Goal: Find specific page/section: Find specific page/section

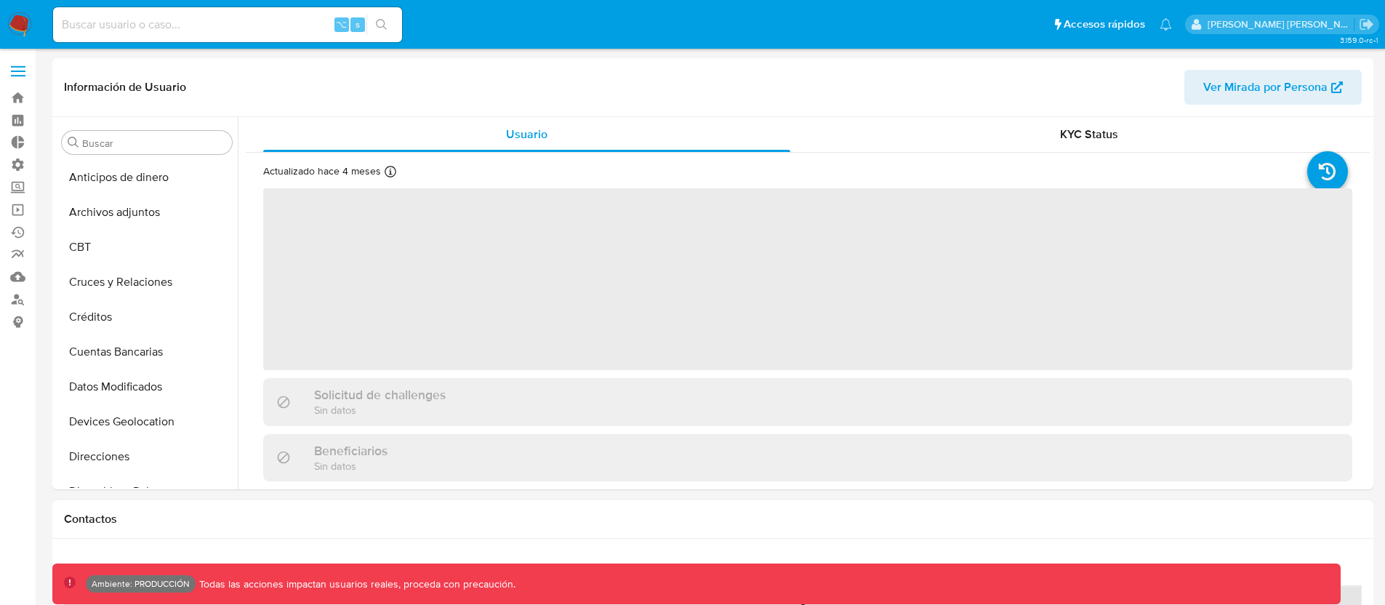
scroll to position [684, 0]
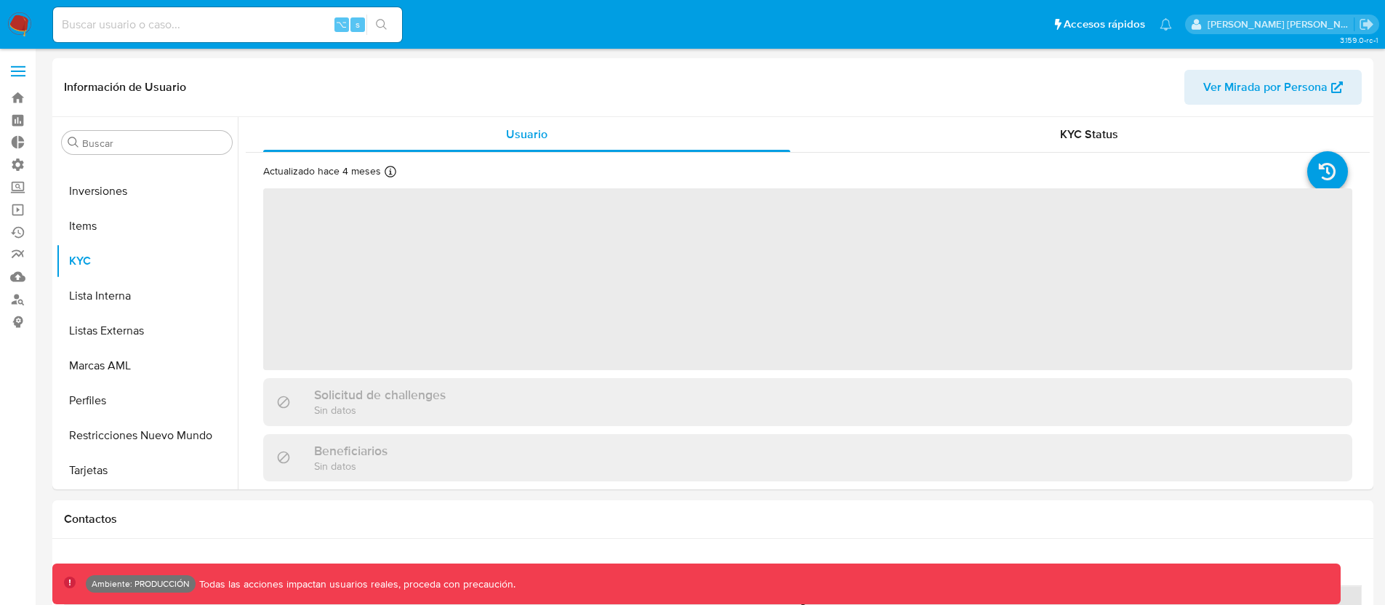
select select "10"
click at [151, 25] on input at bounding box center [227, 24] width 349 height 19
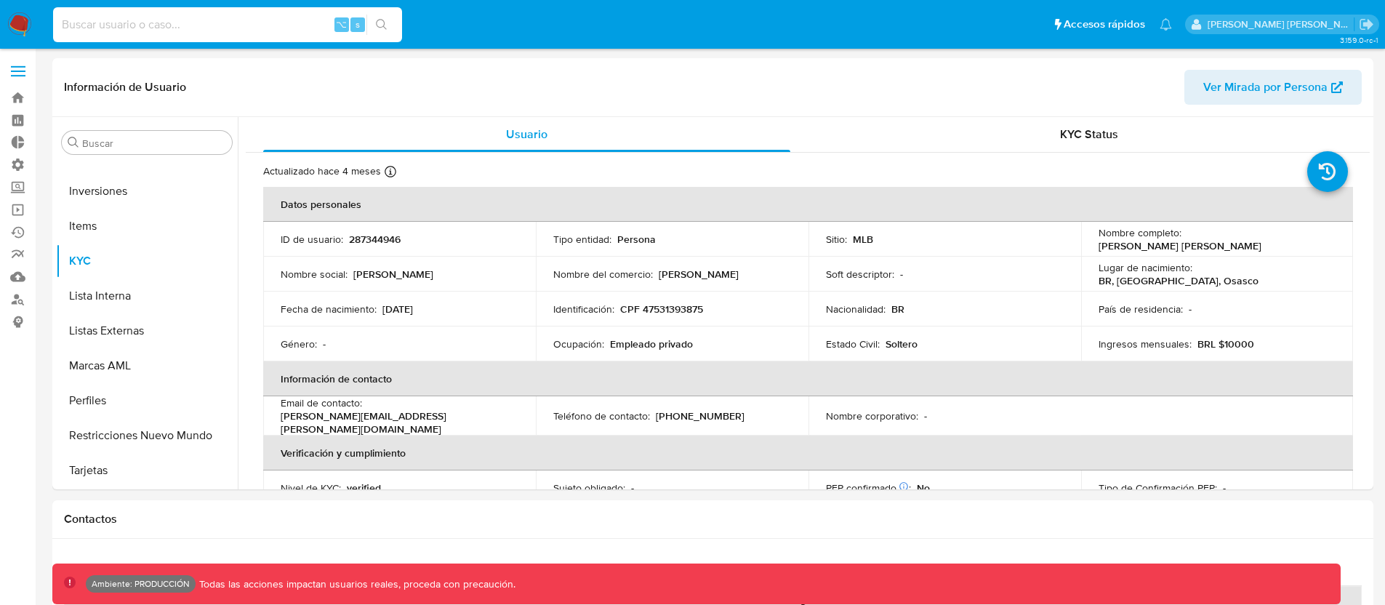
paste input "201764338"
type input "201764338"
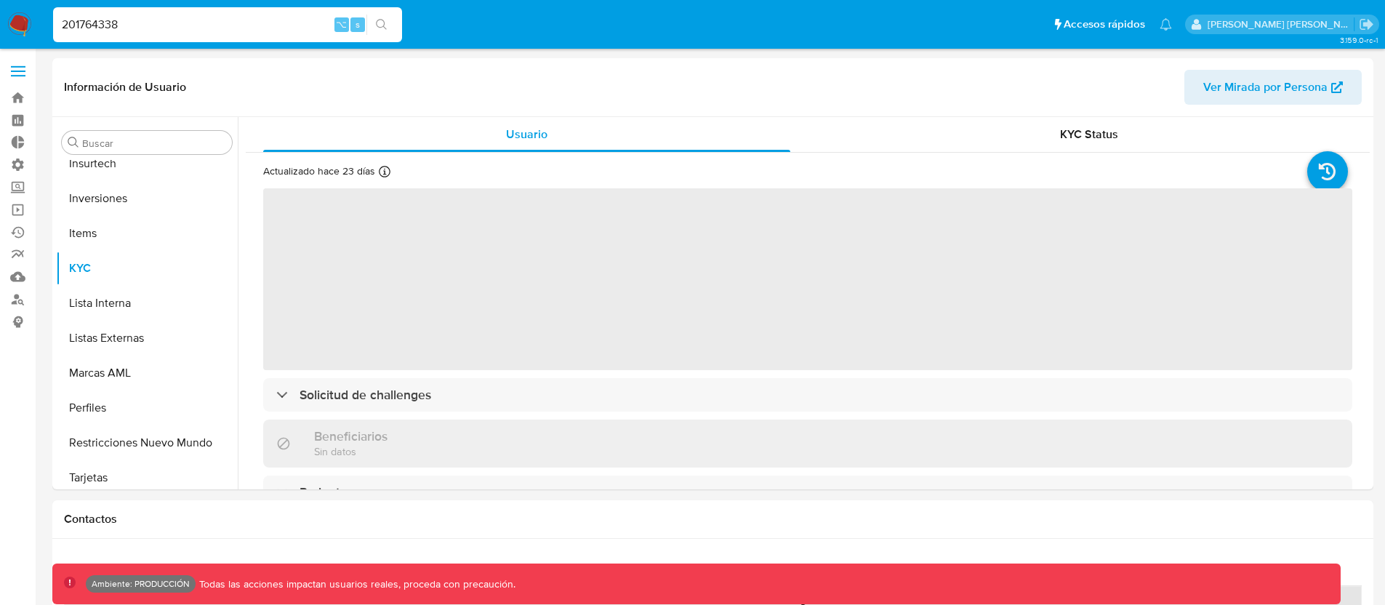
scroll to position [684, 0]
select select "10"
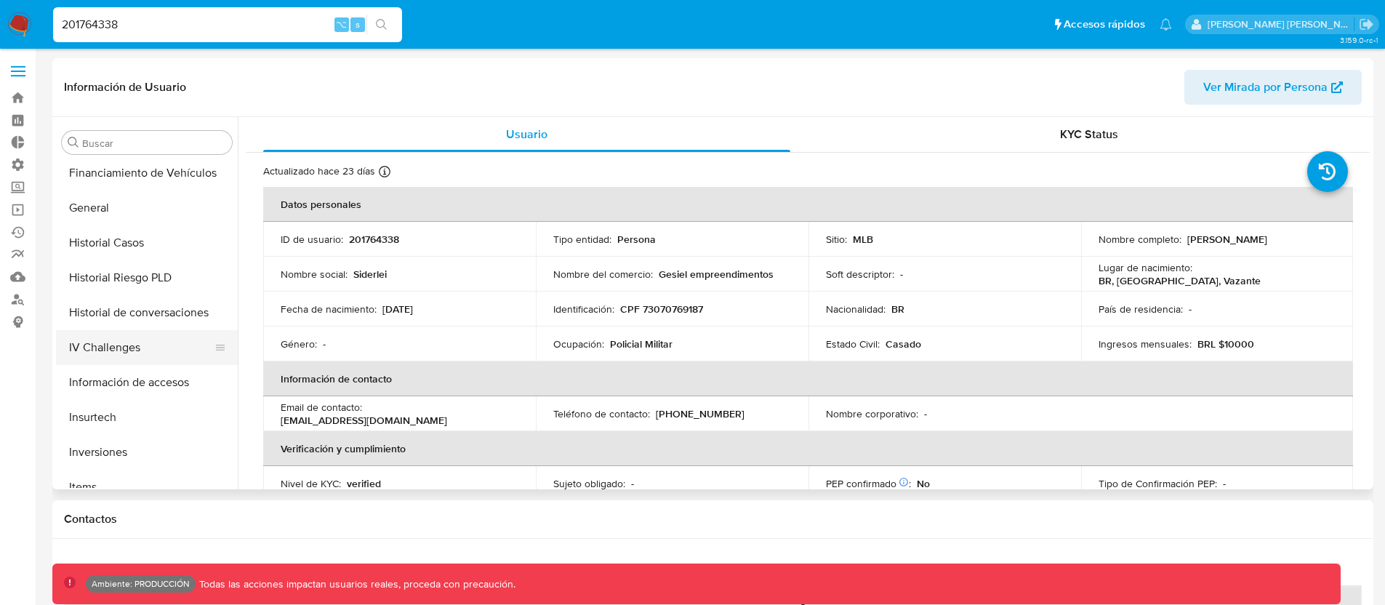
scroll to position [394, 0]
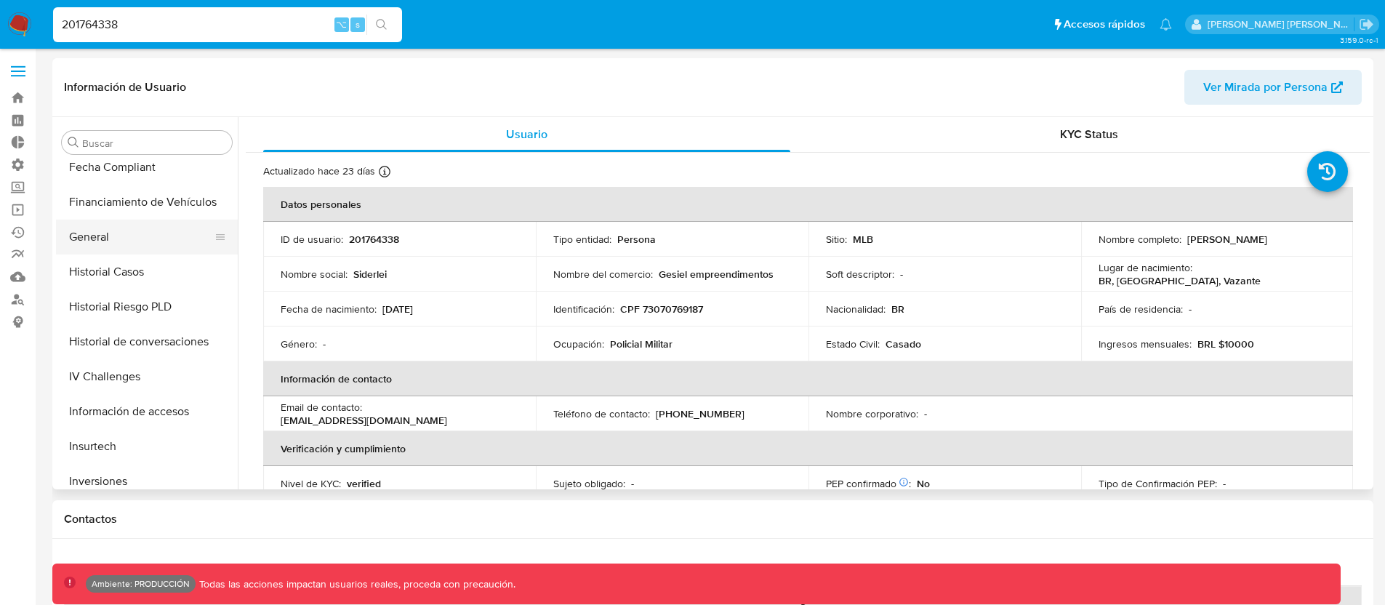
click at [105, 233] on button "General" at bounding box center [141, 237] width 170 height 35
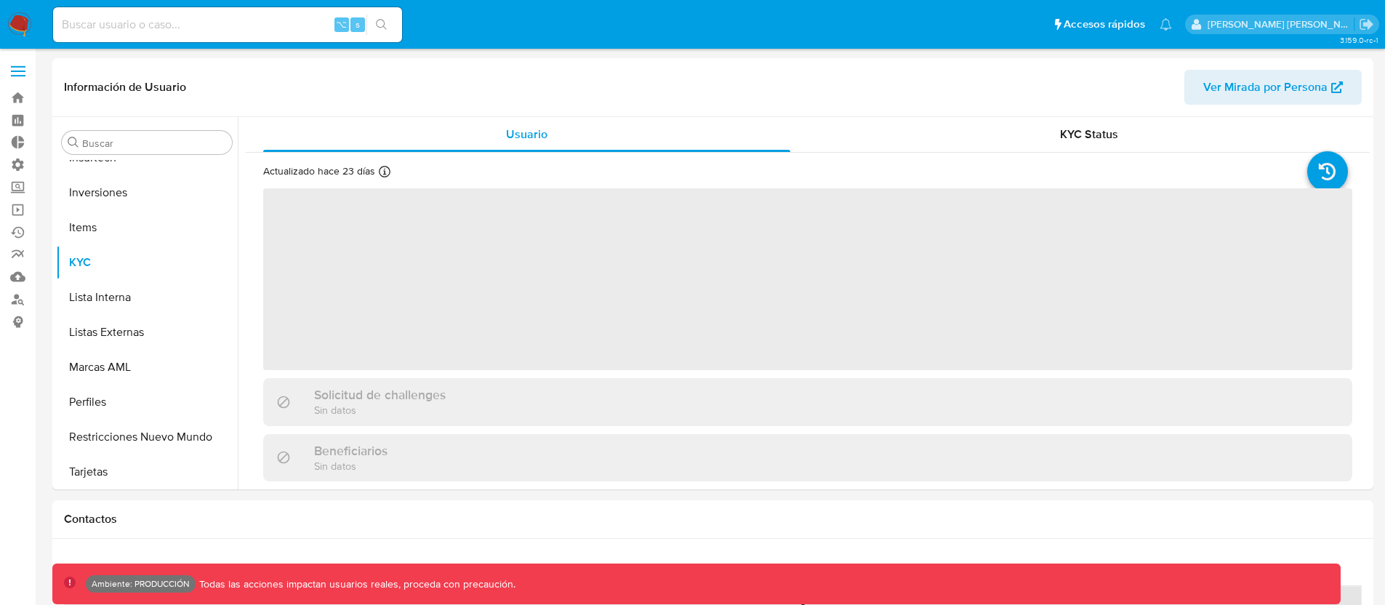
click at [145, 10] on div "⌥ s" at bounding box center [227, 24] width 349 height 35
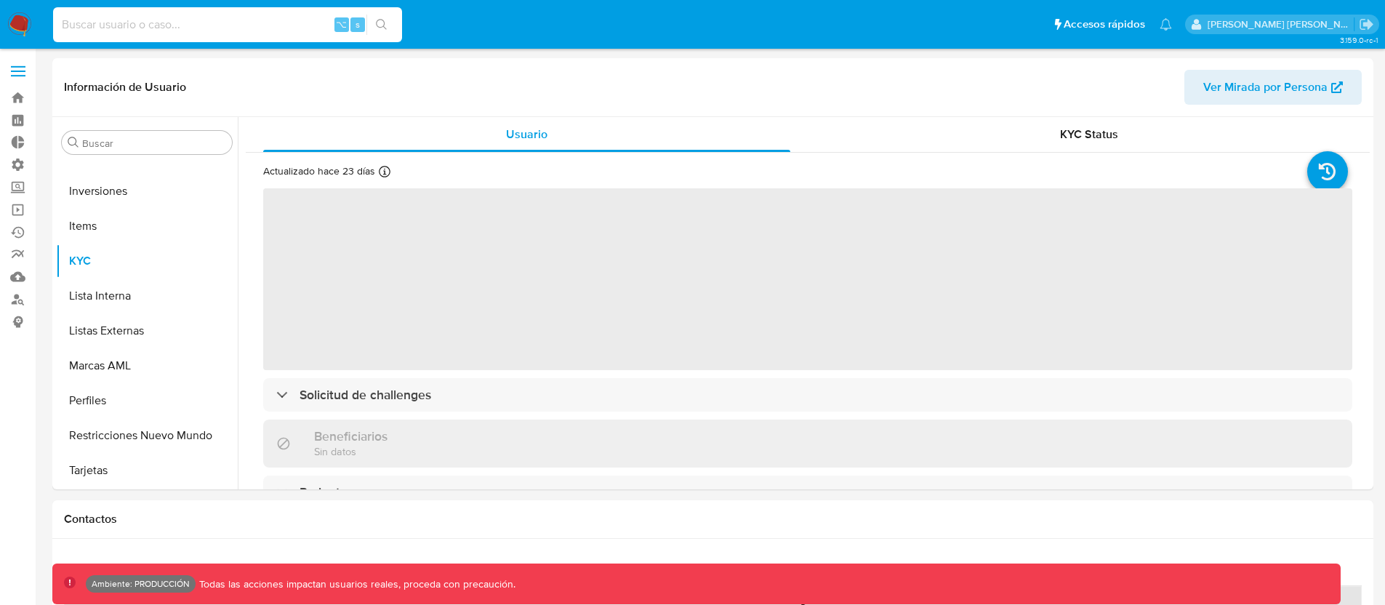
click at [148, 19] on input at bounding box center [227, 24] width 349 height 19
select select "10"
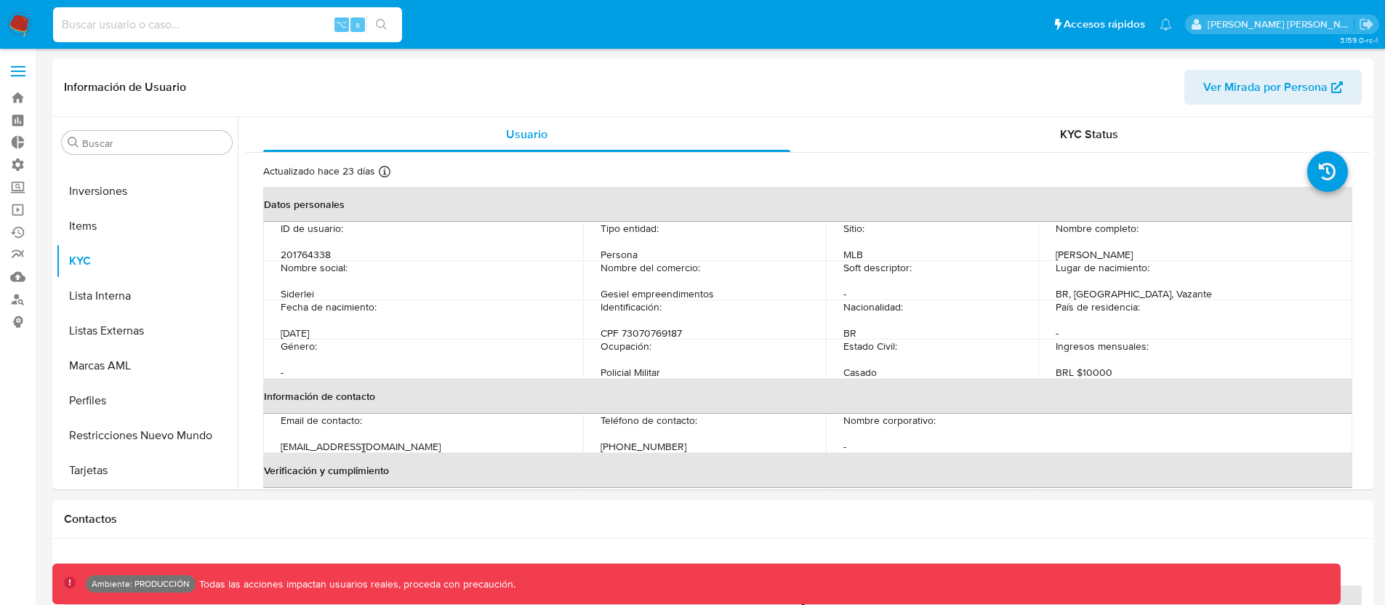
paste input "1900589576"
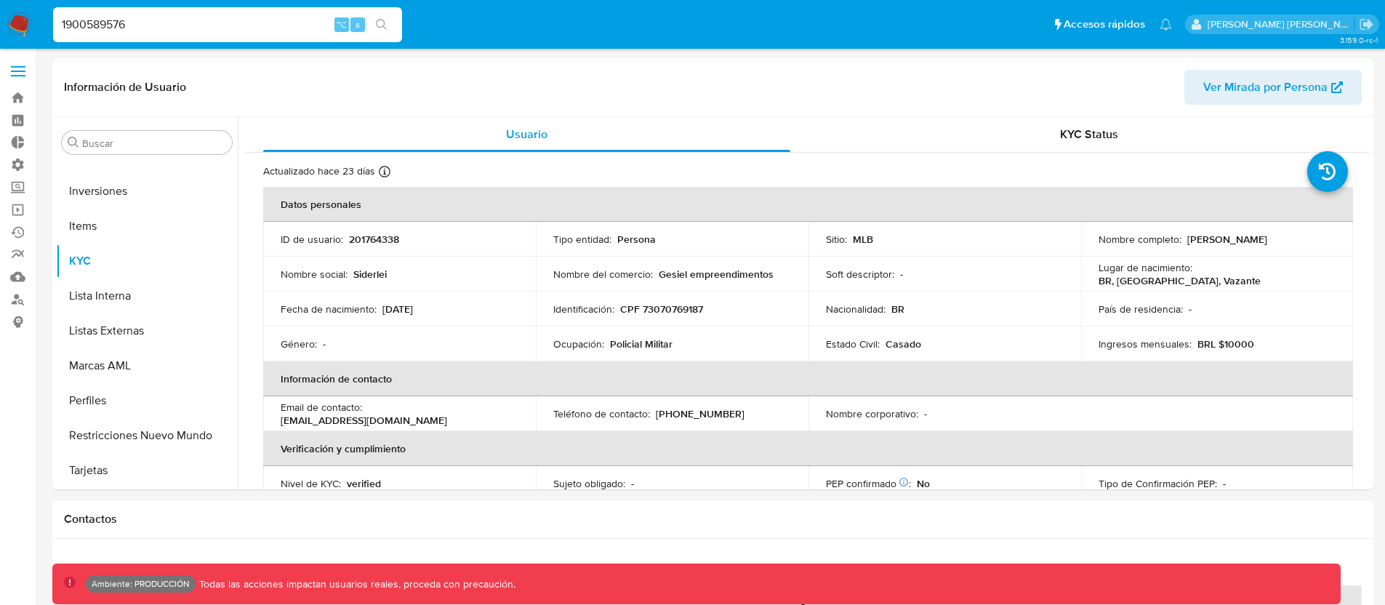
type input "1900589576"
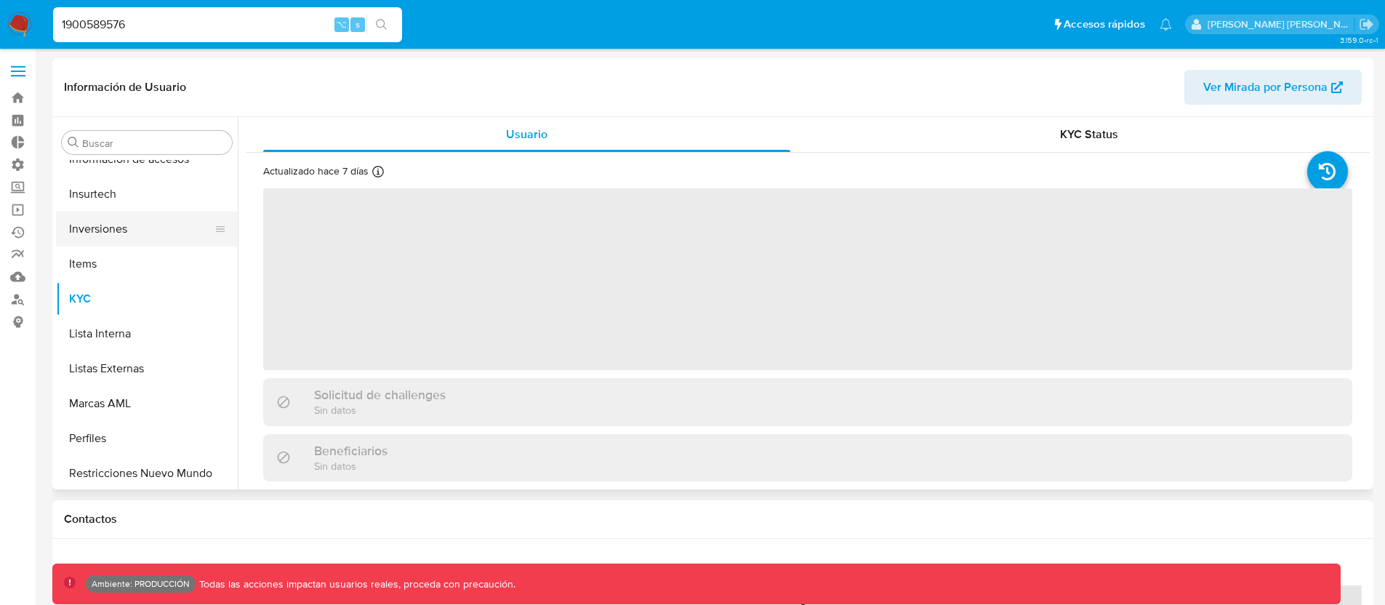
scroll to position [684, 0]
select select "10"
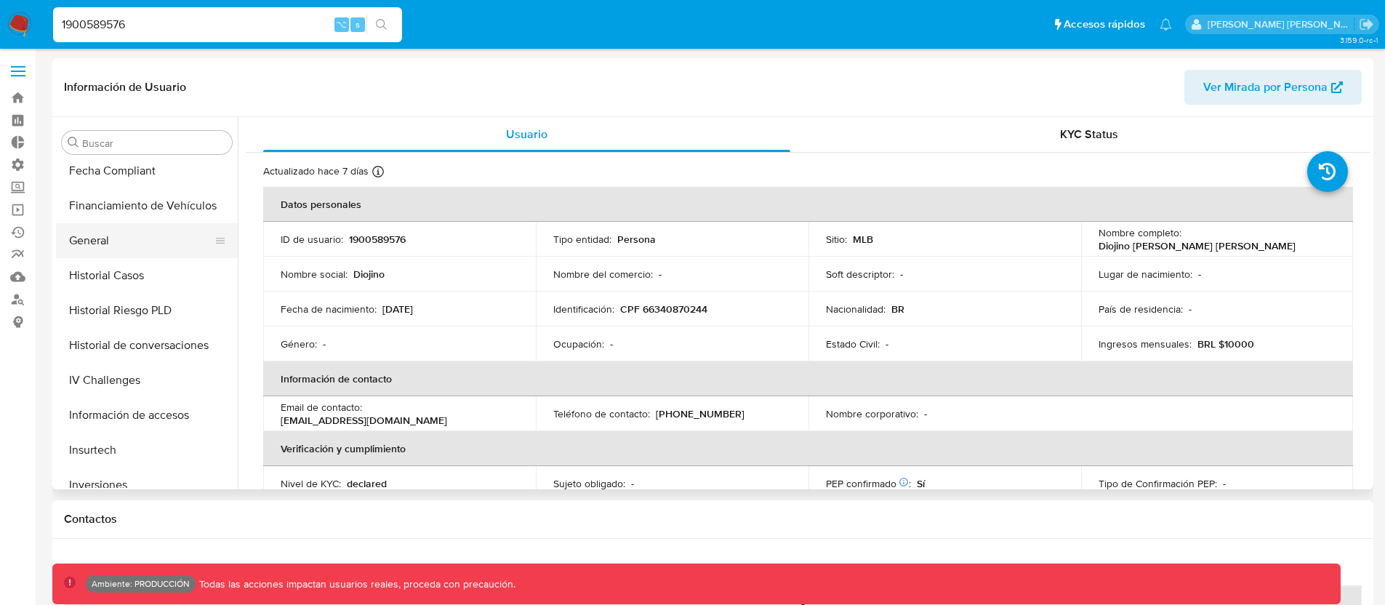
scroll to position [369, 0]
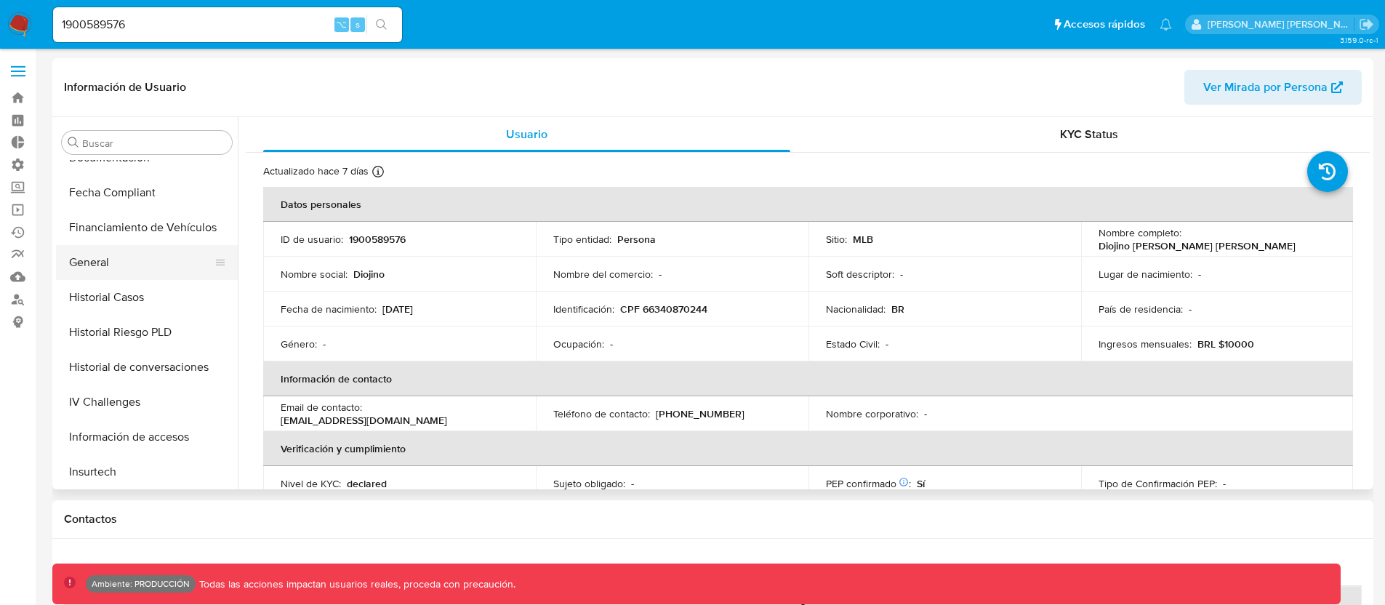
click at [104, 259] on button "General" at bounding box center [141, 262] width 170 height 35
